Goal: Transaction & Acquisition: Purchase product/service

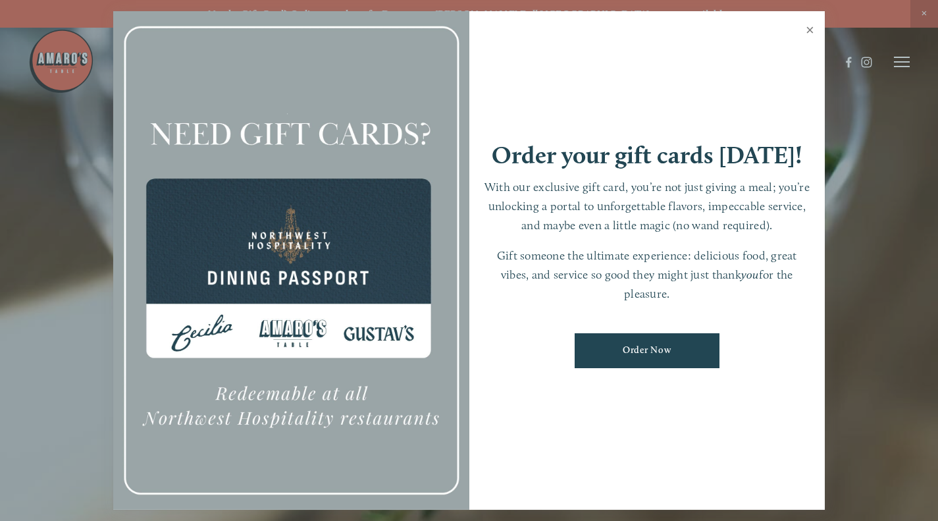
click at [811, 28] on link "Close" at bounding box center [810, 31] width 26 height 37
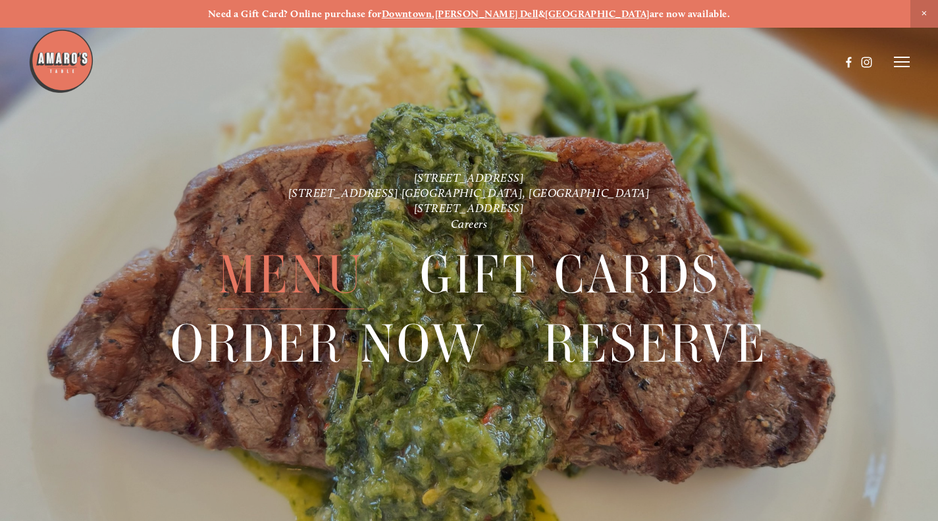
click at [321, 256] on span "Menu" at bounding box center [291, 276] width 146 height 68
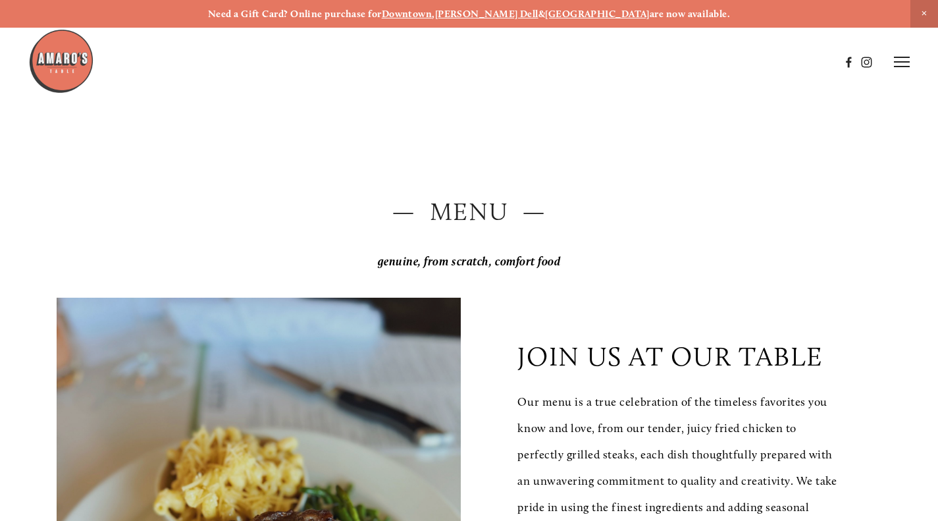
click at [894, 65] on icon at bounding box center [902, 62] width 16 height 12
click at [709, 61] on span "Order Now" at bounding box center [711, 61] width 47 height 11
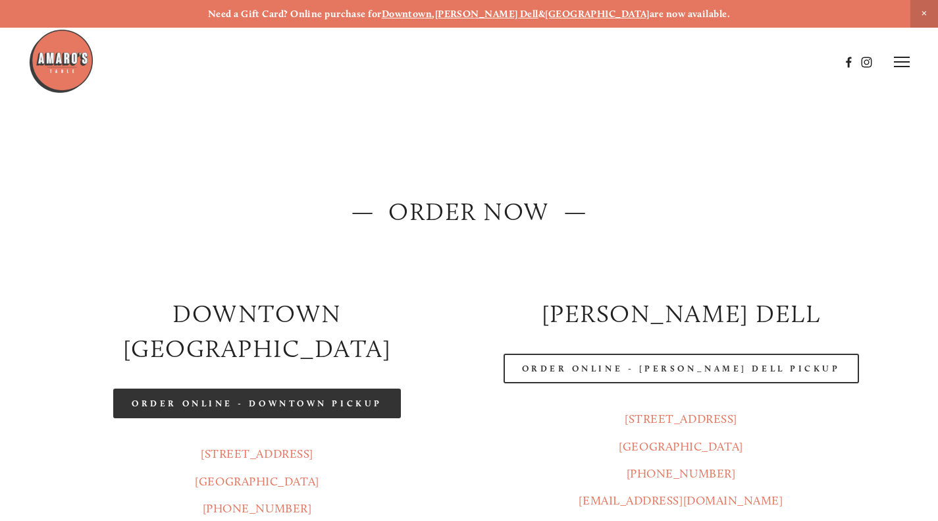
click at [283, 388] on link "Order Online - Downtown pickup" at bounding box center [257, 403] width 288 height 30
